Goal: Information Seeking & Learning: Learn about a topic

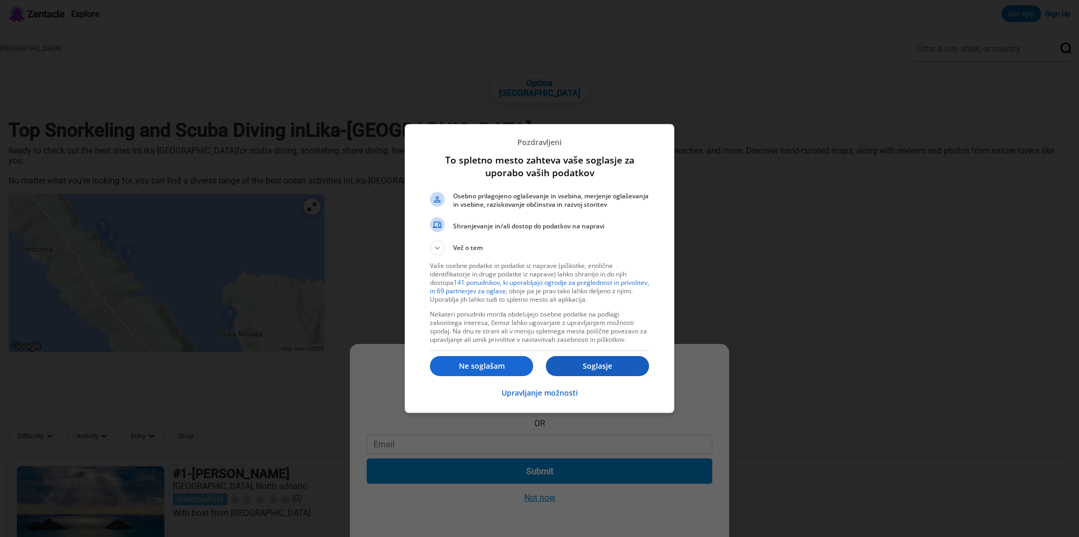
click at [592, 367] on p "Soglasje" at bounding box center [597, 365] width 103 height 11
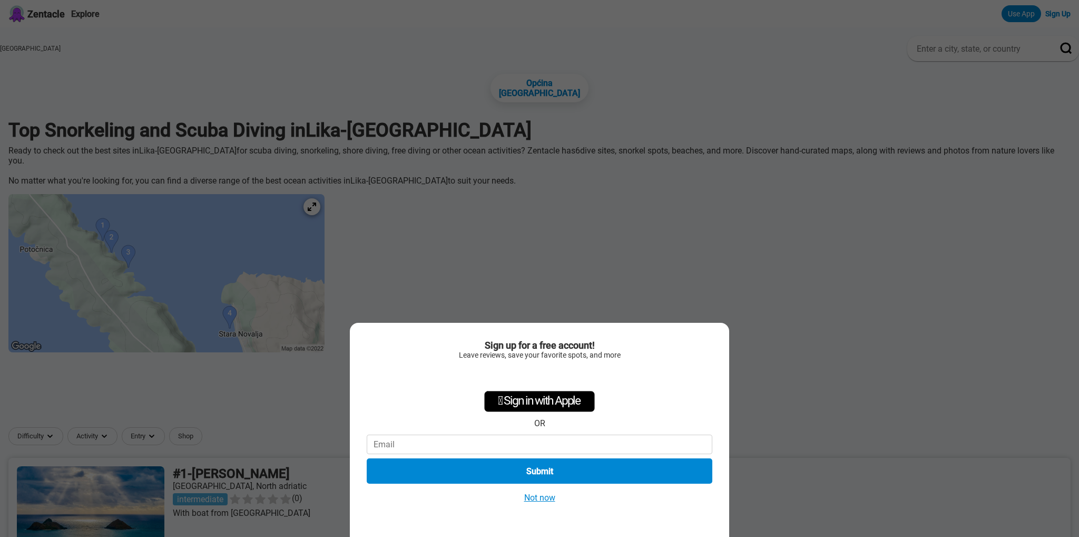
click at [548, 501] on button "Not now" at bounding box center [539, 497] width 37 height 11
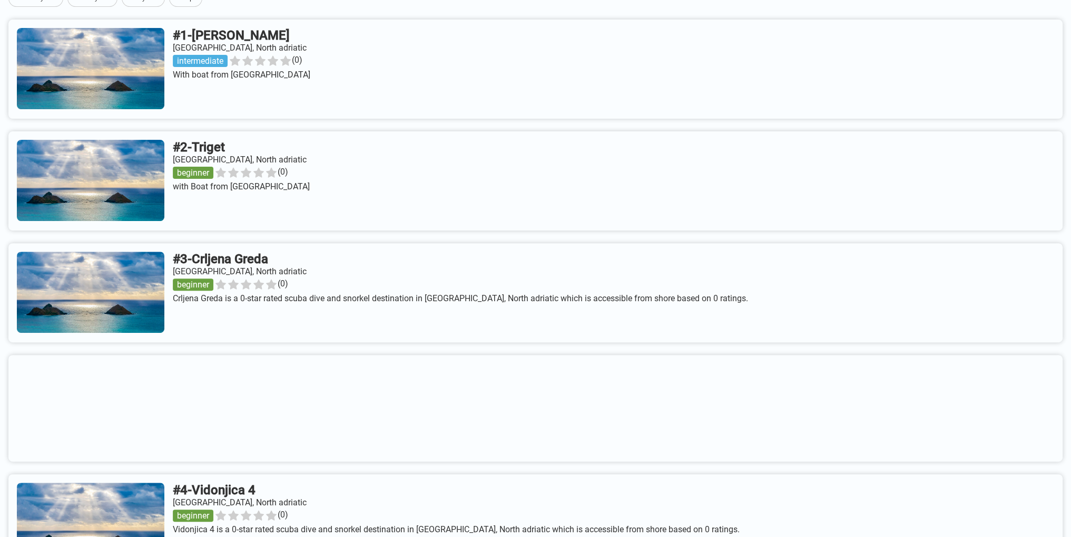
scroll to position [580, 0]
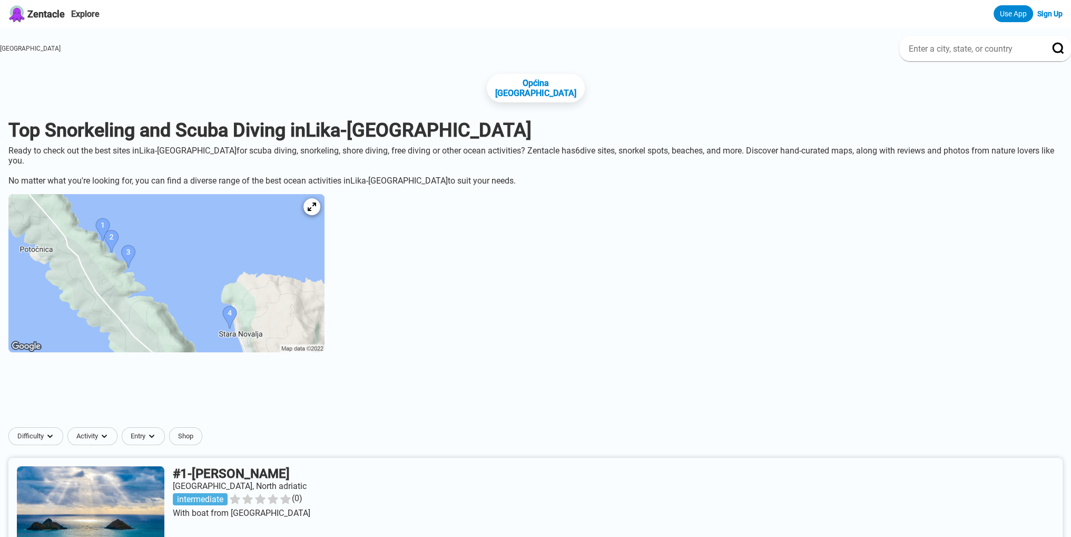
click at [279, 279] on img at bounding box center [166, 273] width 316 height 158
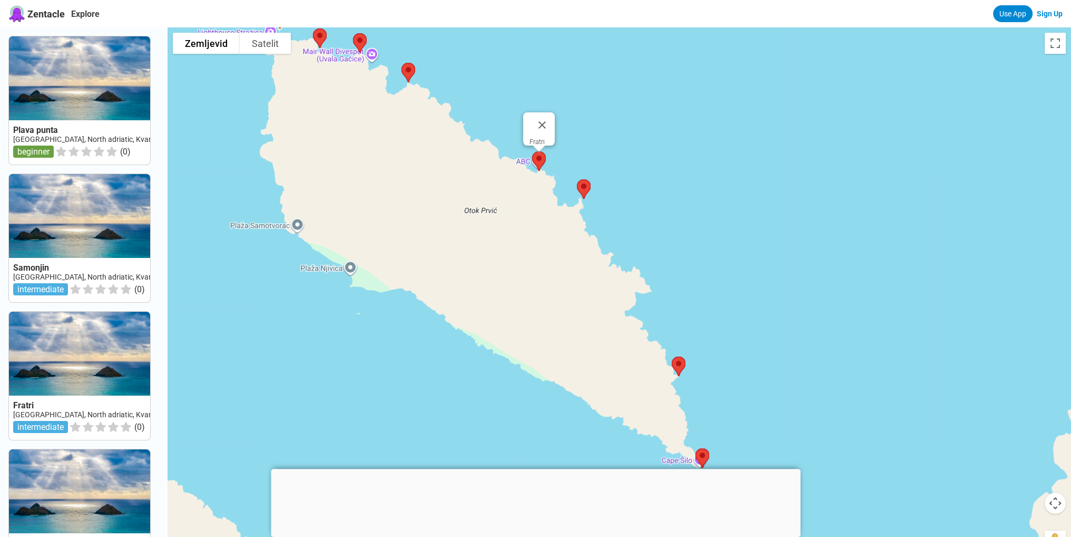
click at [542, 153] on img at bounding box center [539, 161] width 22 height 28
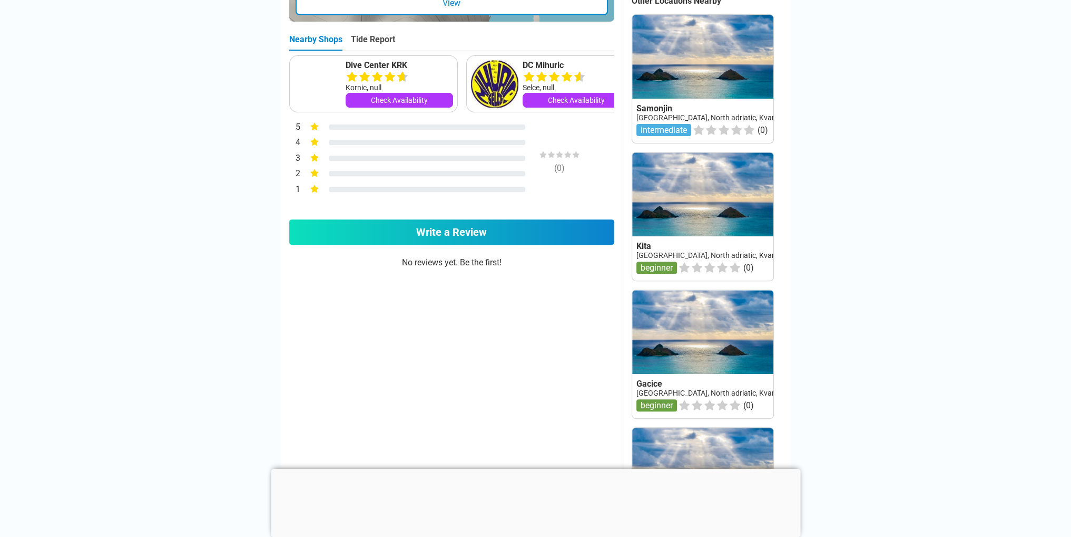
scroll to position [527, 0]
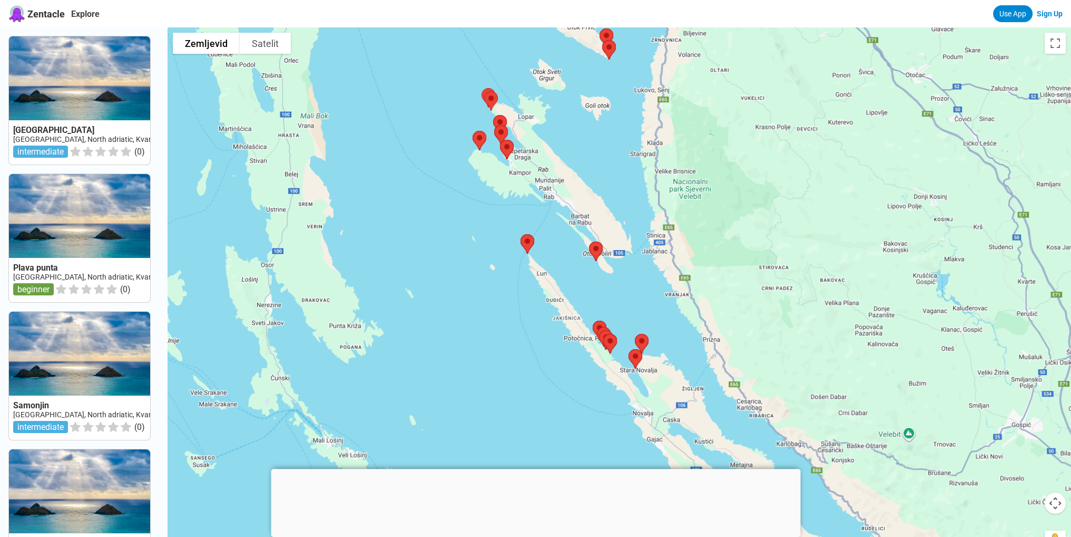
drag, startPoint x: 613, startPoint y: 405, endPoint x: 612, endPoint y: 165, distance: 239.8
click at [612, 165] on div at bounding box center [620, 295] width 904 height 537
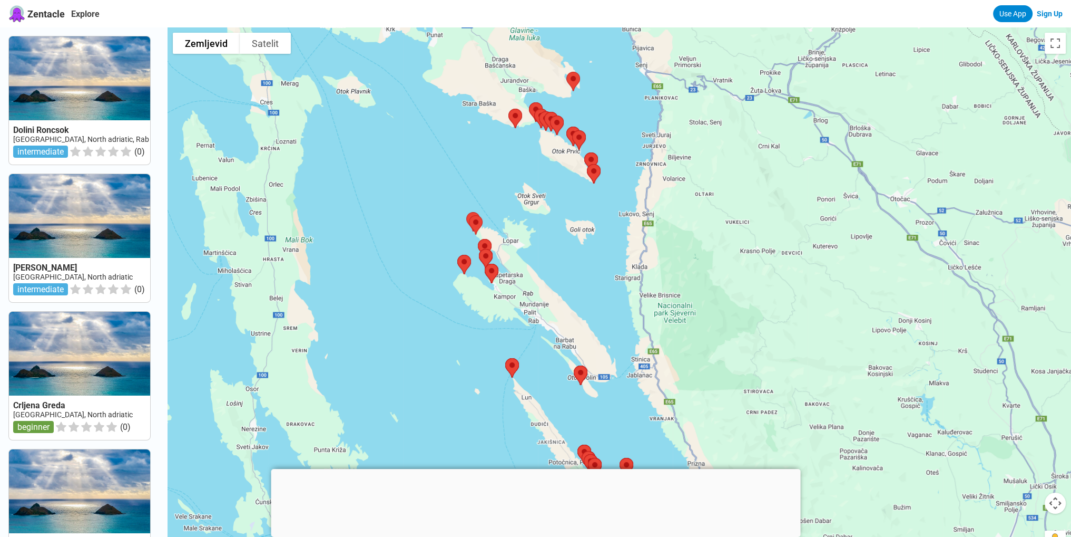
drag, startPoint x: 609, startPoint y: 235, endPoint x: 593, endPoint y: 325, distance: 92.0
click at [593, 325] on div at bounding box center [620, 295] width 904 height 537
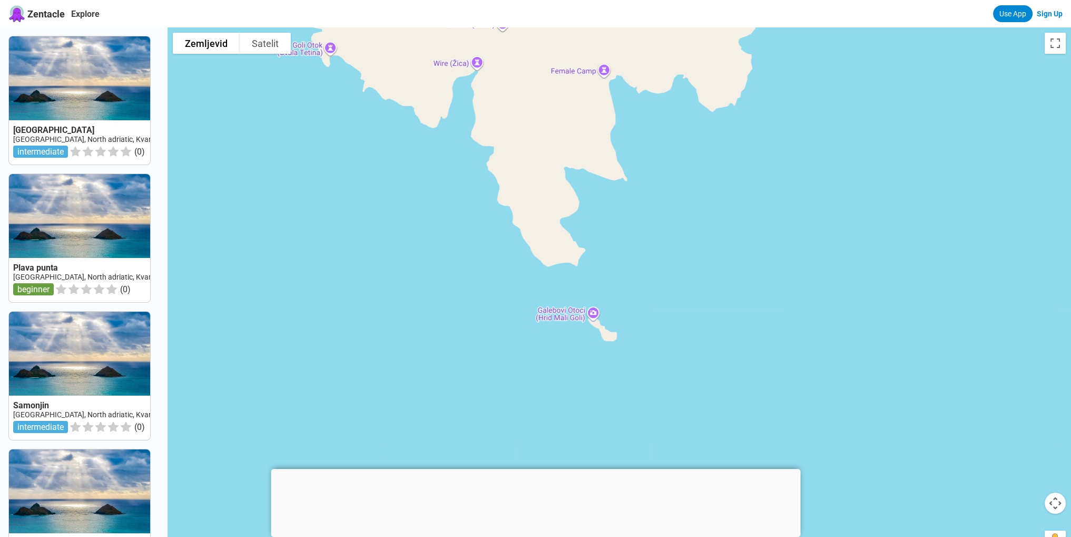
drag, startPoint x: 574, startPoint y: 418, endPoint x: 617, endPoint y: 289, distance: 136.2
click at [617, 289] on div at bounding box center [620, 295] width 904 height 537
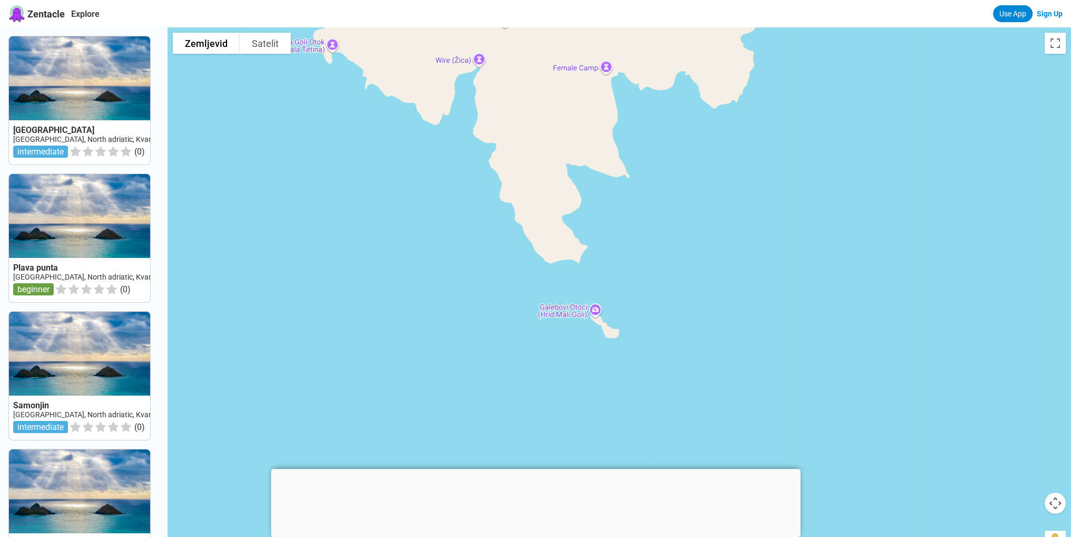
click at [600, 309] on div at bounding box center [620, 295] width 904 height 537
